Goal: Task Accomplishment & Management: Complete application form

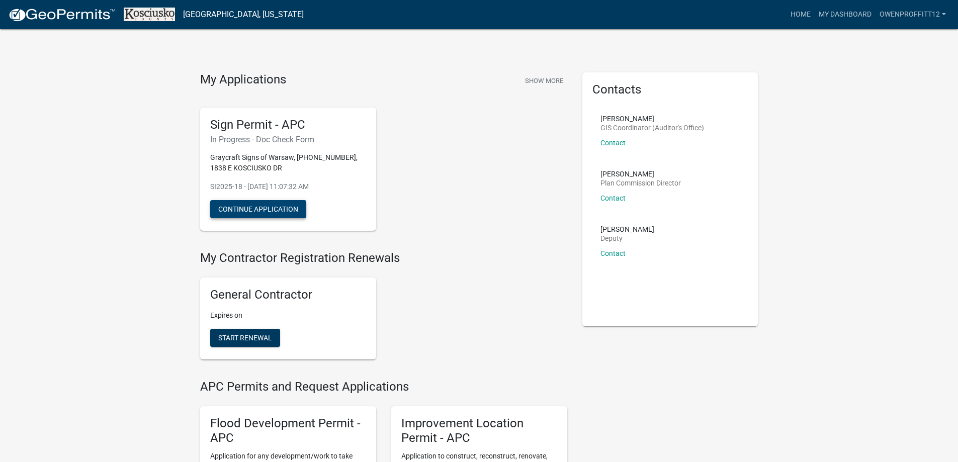
click at [264, 212] on button "Continue Application" at bounding box center [258, 209] width 96 height 18
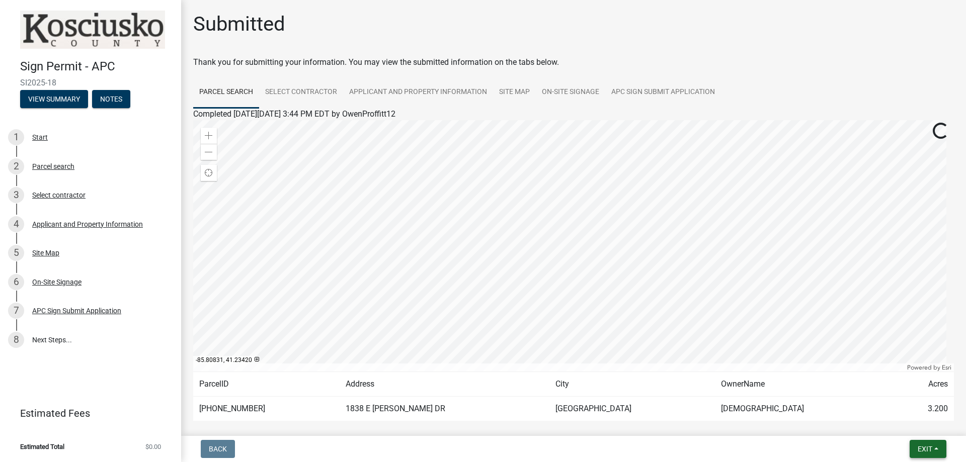
click at [925, 451] on span "Exit" at bounding box center [924, 449] width 15 height 8
click at [911, 423] on button "Save & Exit" at bounding box center [906, 423] width 80 height 24
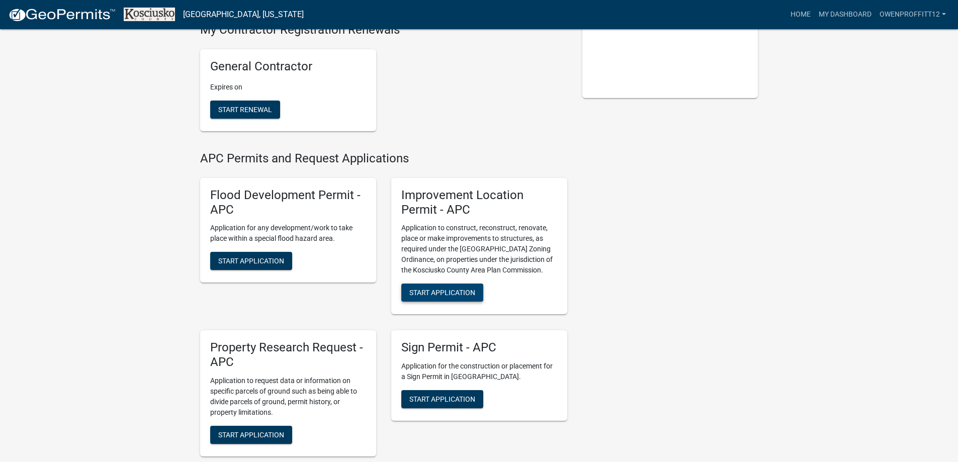
scroll to position [251, 0]
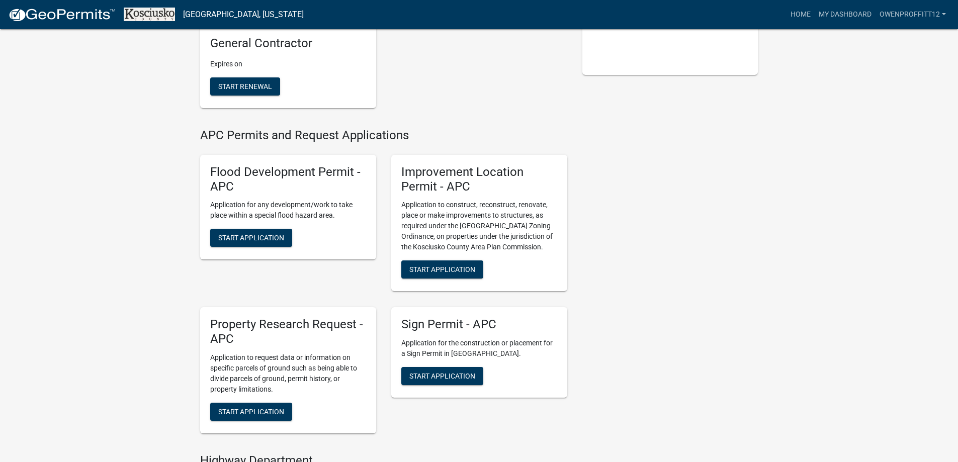
click at [471, 363] on div "Sign Permit - APC Application for the construction or placement for a Sign Perm…" at bounding box center [479, 352] width 176 height 91
click at [474, 372] on span "Start Application" at bounding box center [442, 376] width 66 height 8
